Goal: Communication & Community: Answer question/provide support

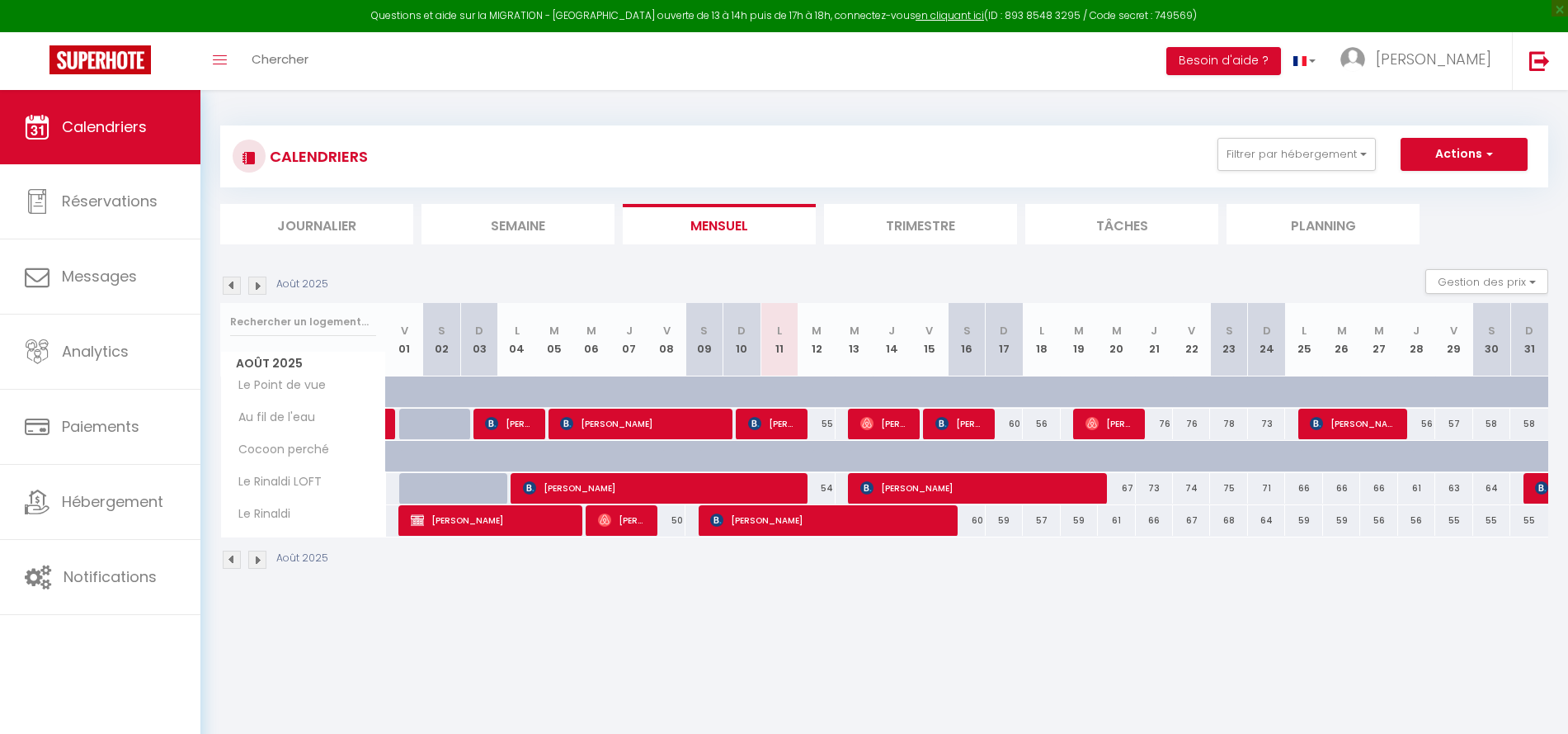
select select
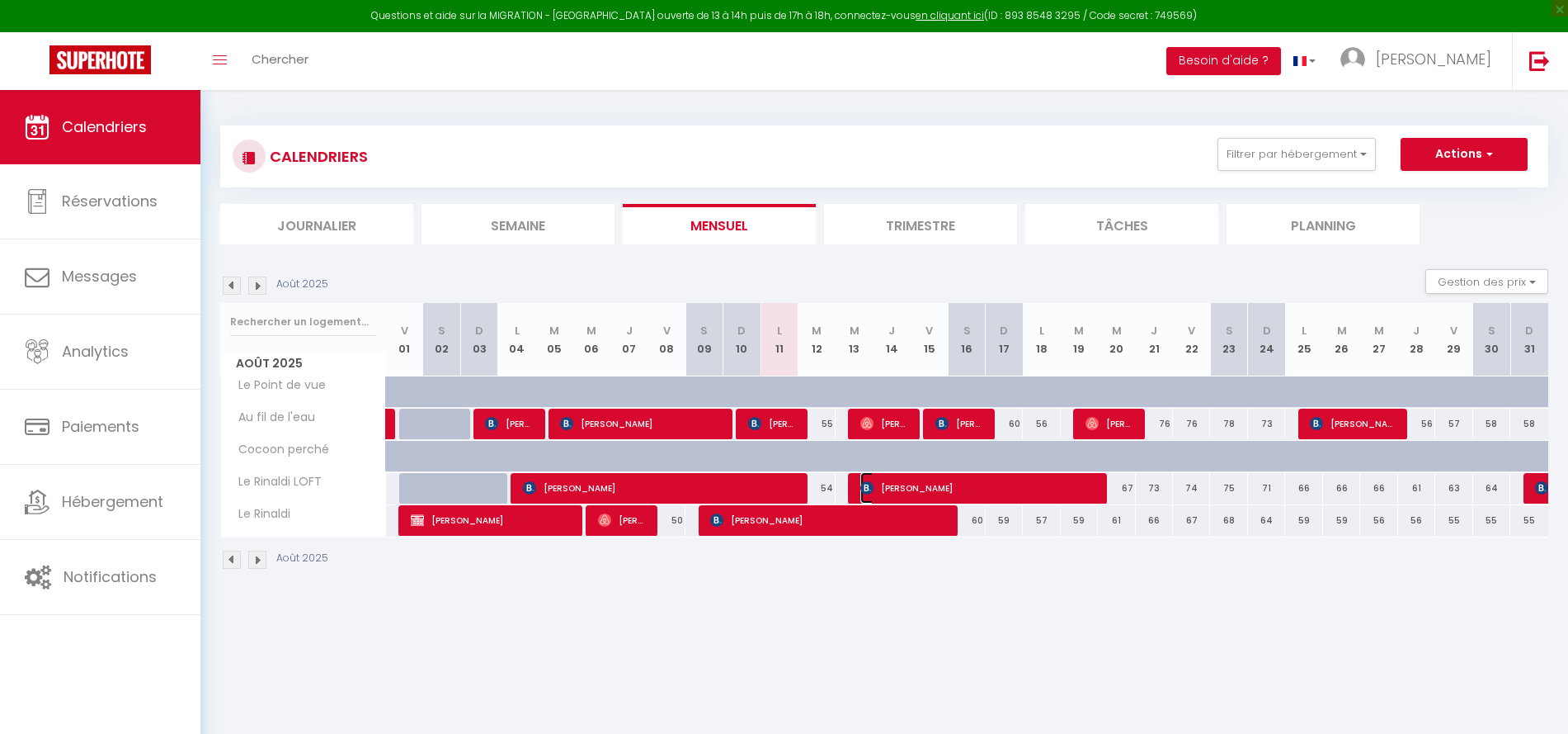
click at [905, 483] on span "[PERSON_NAME]" at bounding box center [977, 487] width 235 height 32
select select "KO"
select select "0"
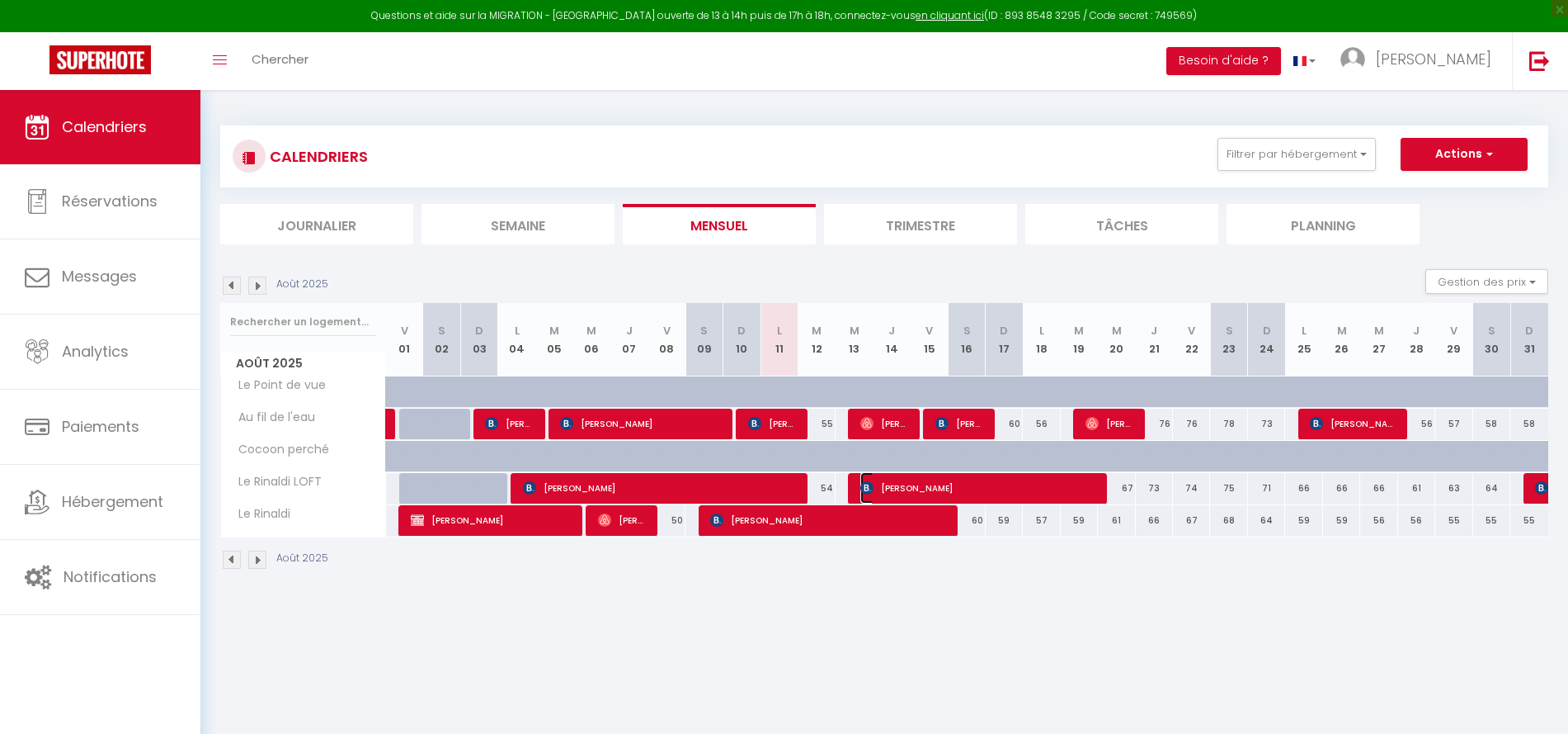
select select "1"
select select
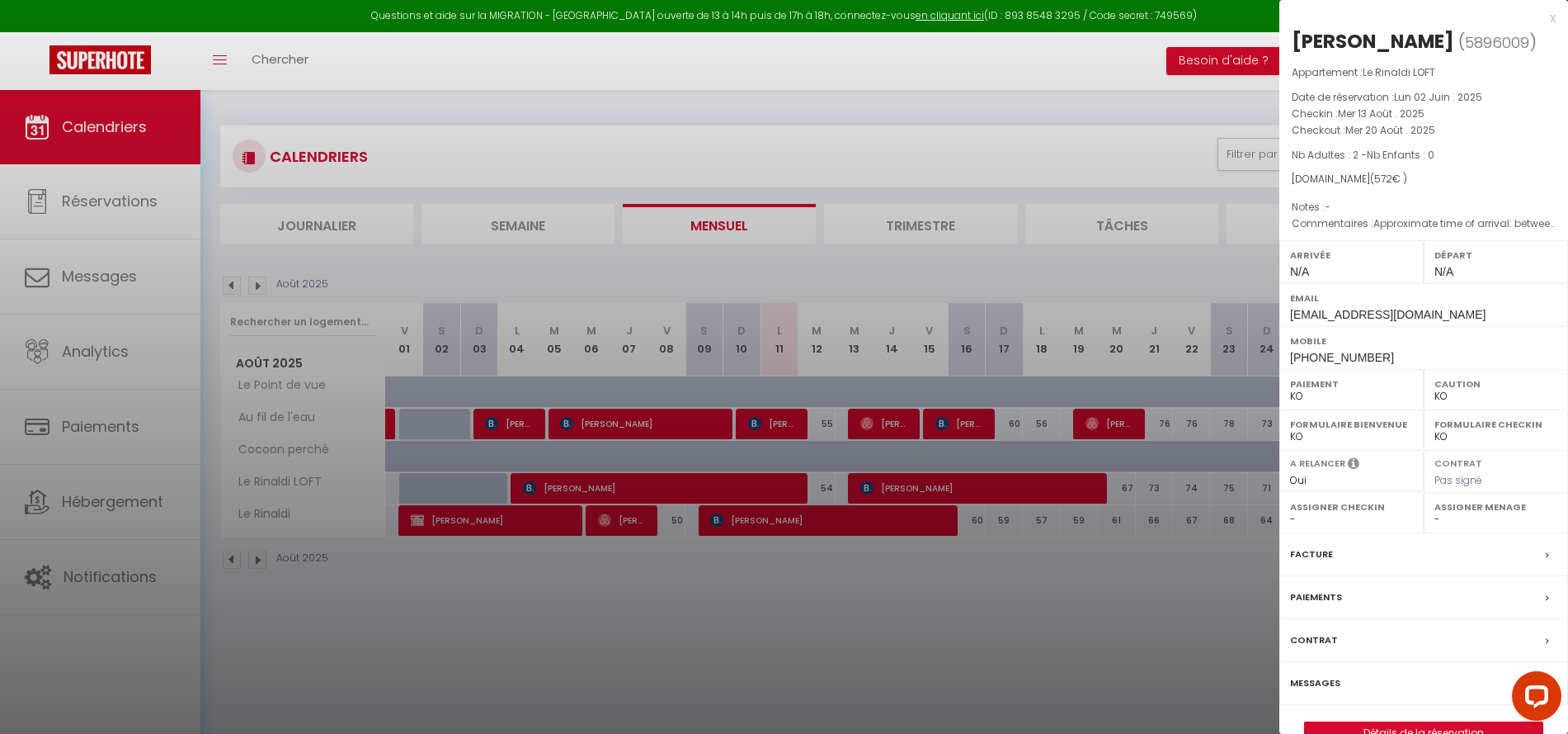
click at [1307, 680] on label "Messages" at bounding box center [1315, 683] width 50 height 17
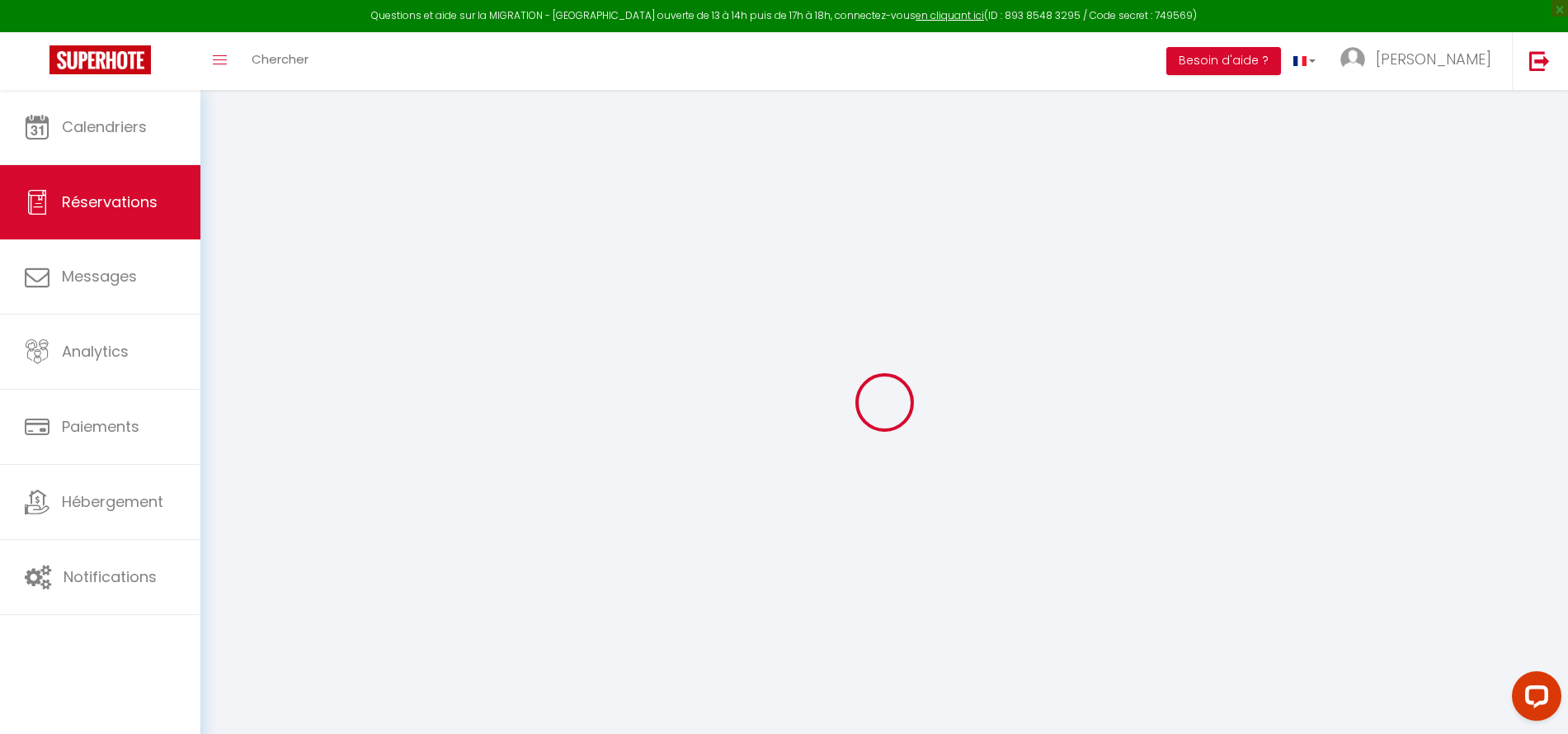
select select
checkbox input "false"
type textarea "Approximate time of arrival: between 20:00 and 21:00"
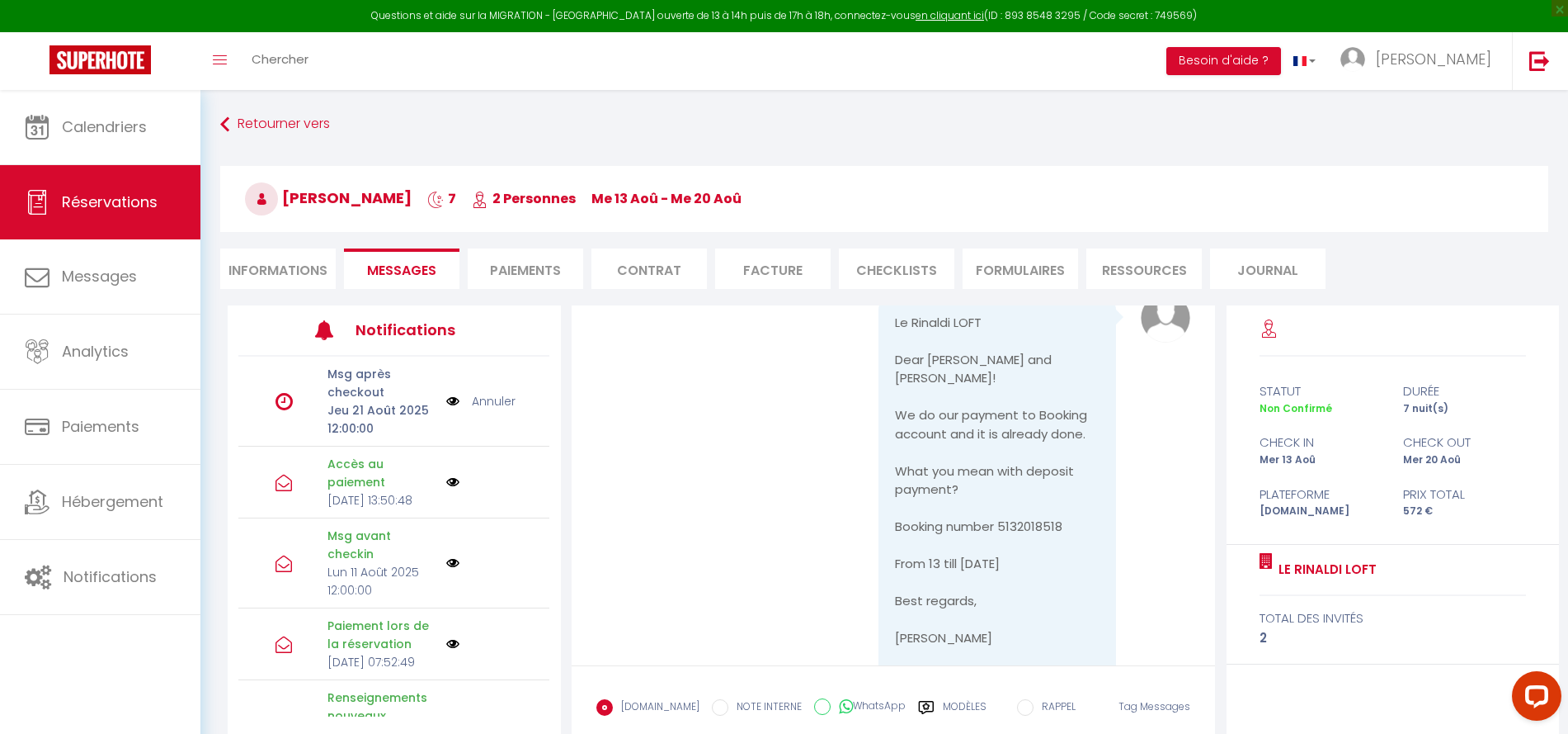
scroll to position [3160, 0]
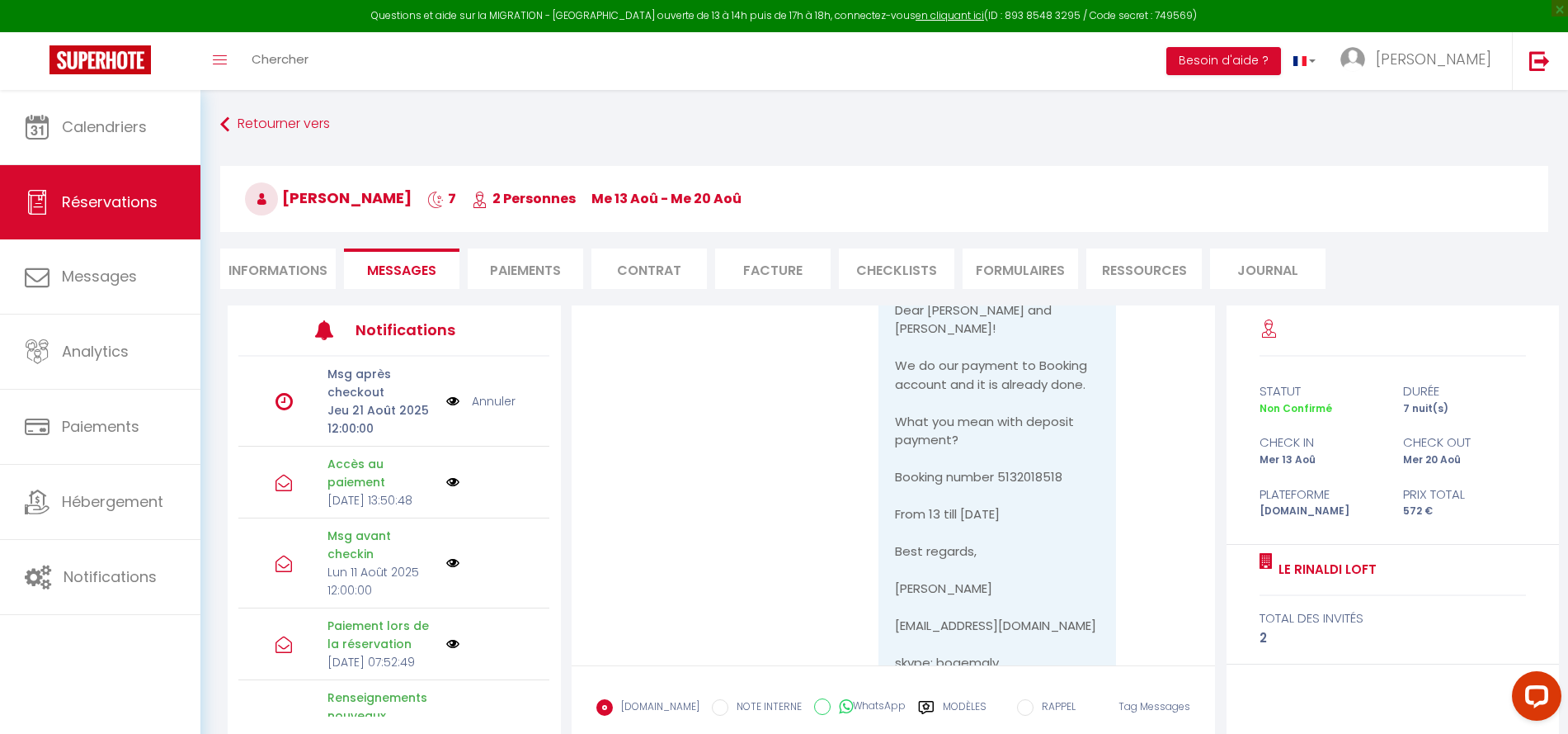
drag, startPoint x: 688, startPoint y: 429, endPoint x: 805, endPoint y: 642, distance: 243.0
copy pre "Hello, Your stay in [GEOGRAPHIC_DATA] is approaching. If you have any questions…"
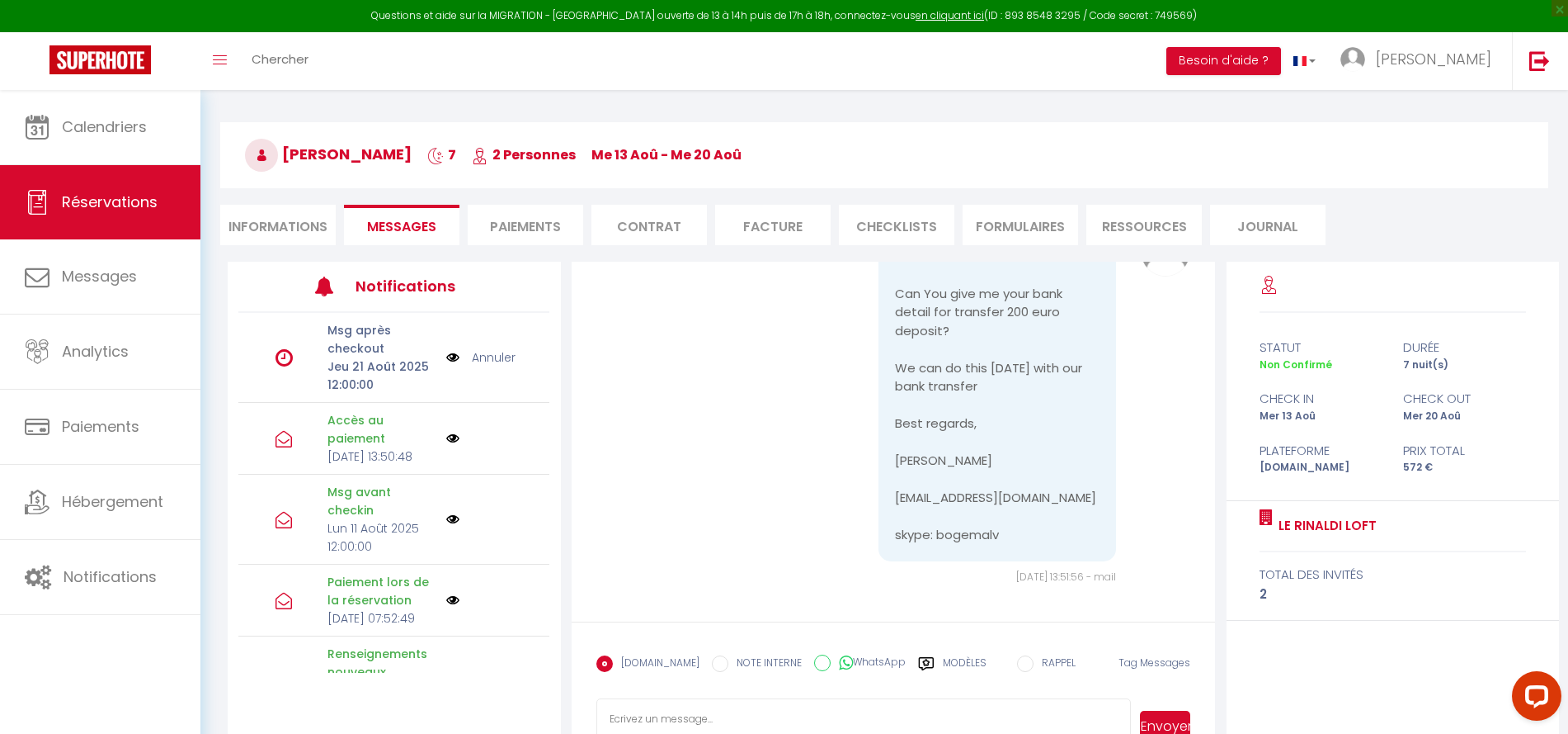
scroll to position [97, 0]
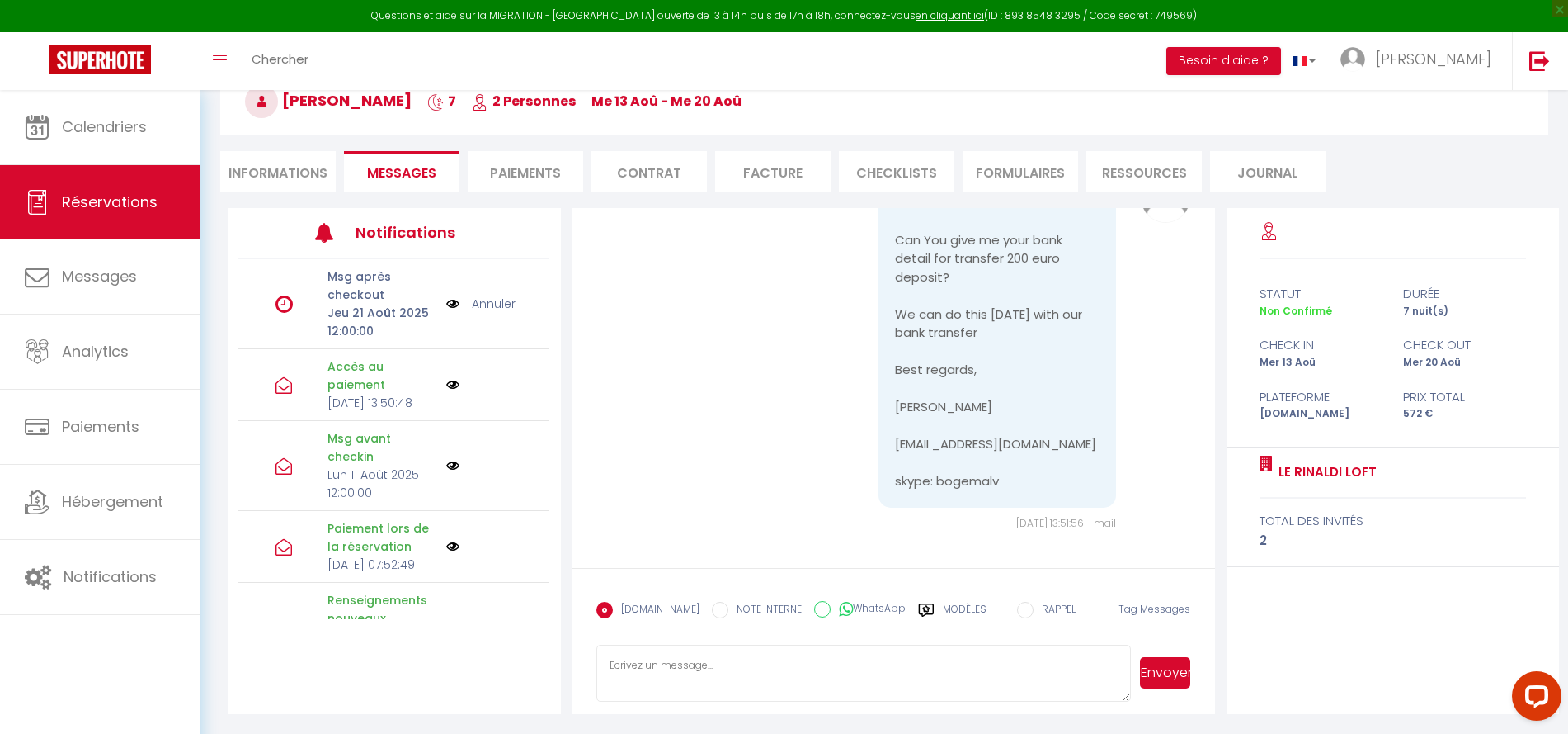
click at [660, 662] on textarea at bounding box center [864, 673] width 536 height 58
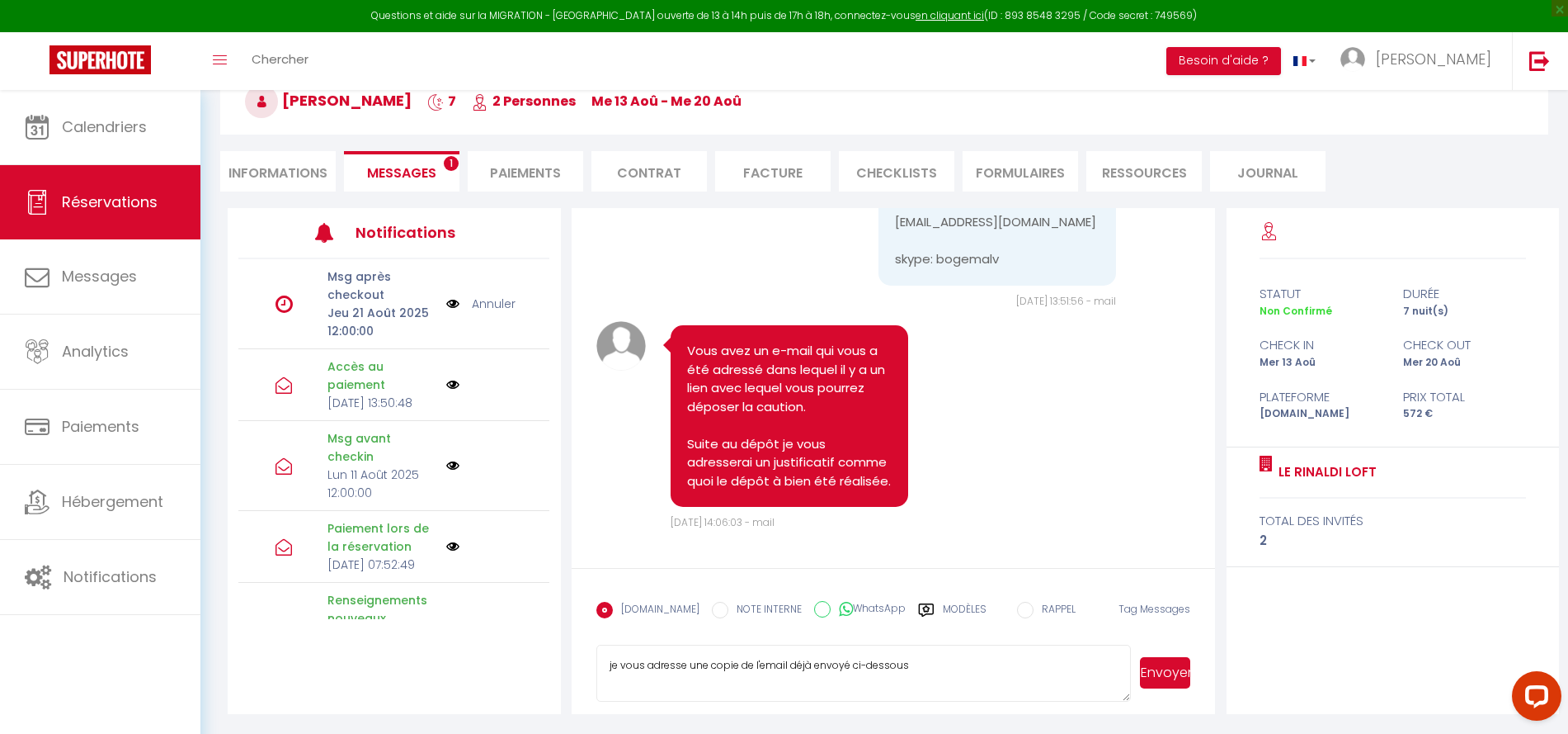
type textarea "je vous adresse une copie de l'email déjà envoyé ci-dessous"
click at [1168, 670] on button "Envoyer" at bounding box center [1165, 673] width 50 height 32
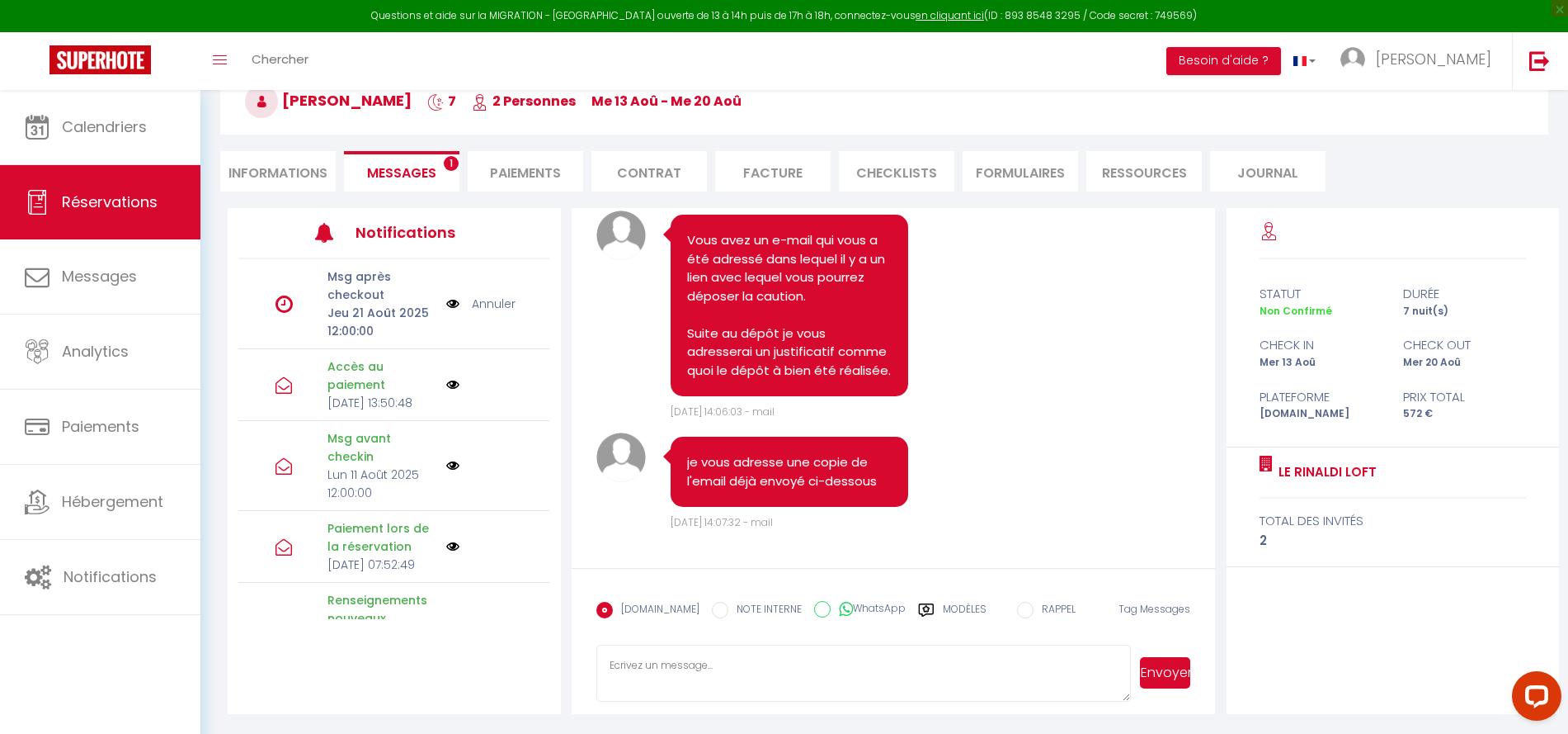
click at [709, 661] on textarea at bounding box center [864, 673] width 536 height 58
paste textarea "Hello, Your stay in [GEOGRAPHIC_DATA] is approaching. If you have any questions…"
type textarea "Hello, Your stay in [GEOGRAPHIC_DATA] is approaching. If you have any questions…"
click at [1161, 673] on button "Envoyer" at bounding box center [1165, 673] width 50 height 32
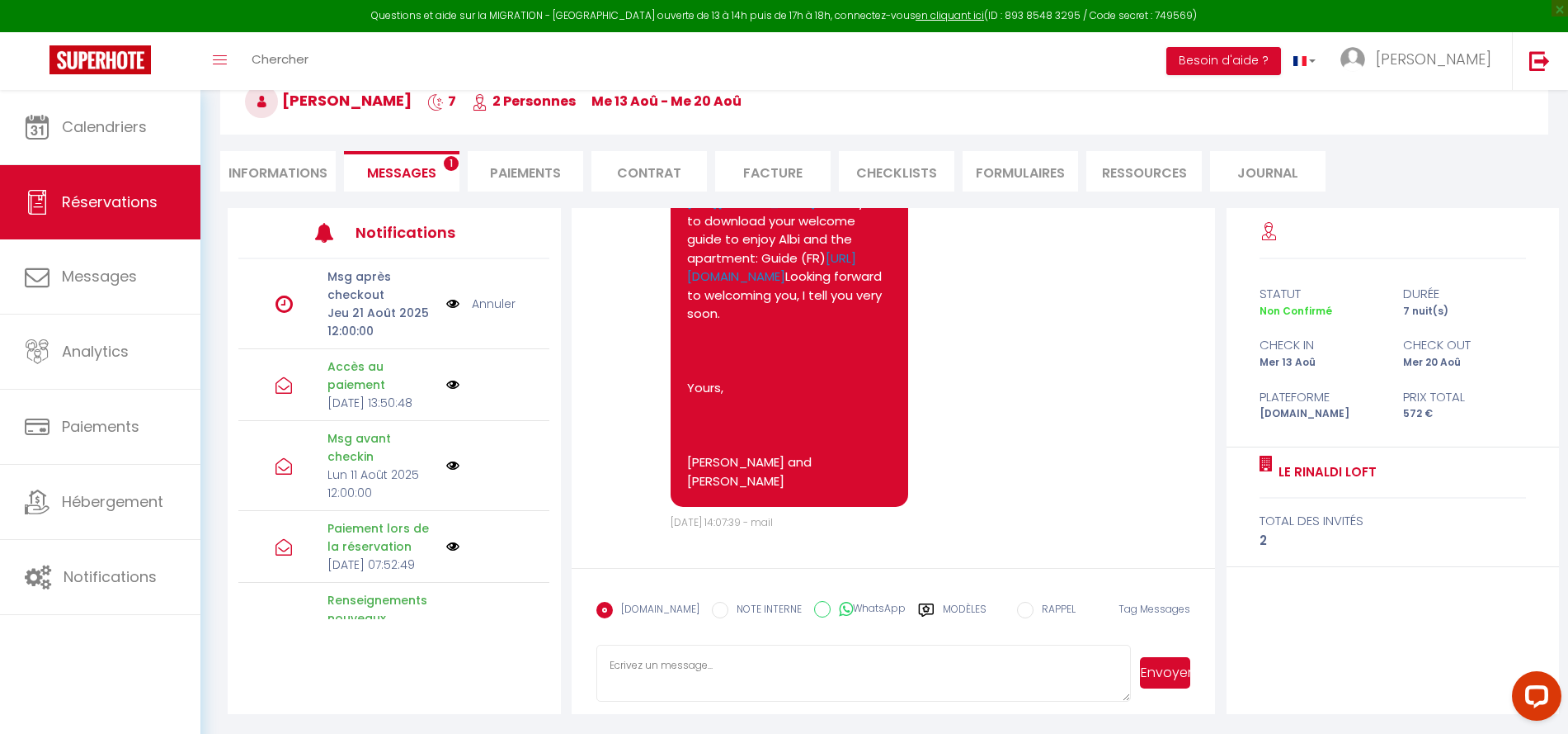
scroll to position [5765, 0]
